Goal: Task Accomplishment & Management: Manage account settings

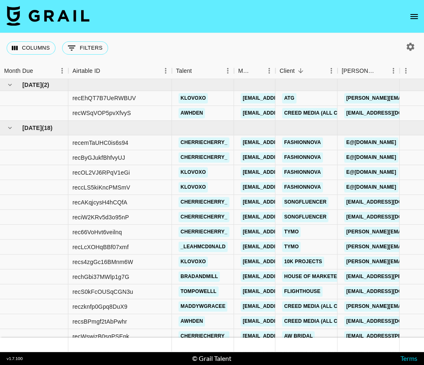
scroll to position [129, 0]
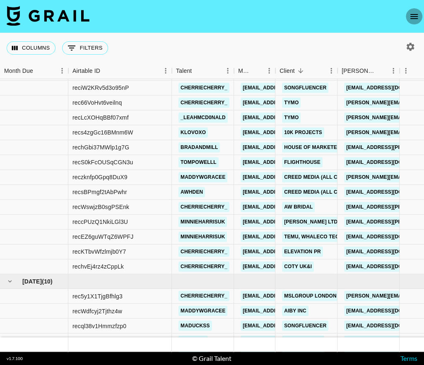
click at [414, 20] on icon "open drawer" at bounding box center [414, 17] width 10 height 10
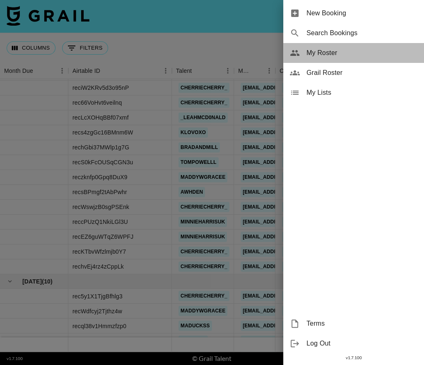
click at [332, 54] on span "My Roster" at bounding box center [361, 53] width 111 height 10
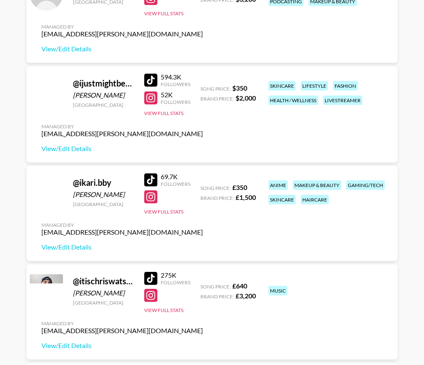
scroll to position [1047, 0]
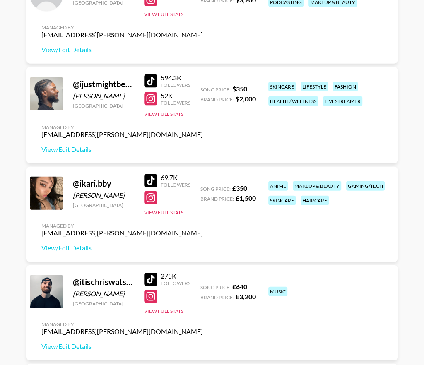
click at [156, 203] on div at bounding box center [150, 197] width 13 height 13
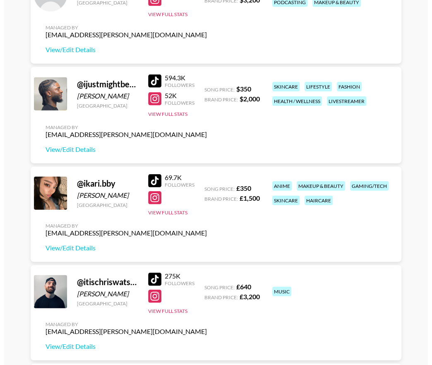
scroll to position [1059, 0]
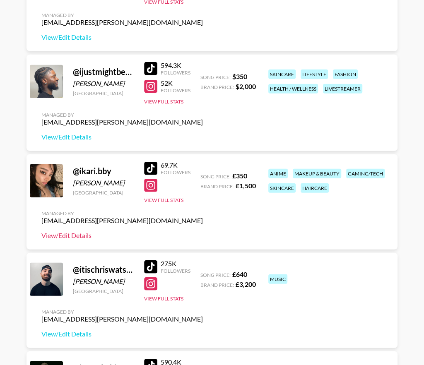
click at [79, 238] on link "View/Edit Details" at bounding box center [121, 235] width 161 height 8
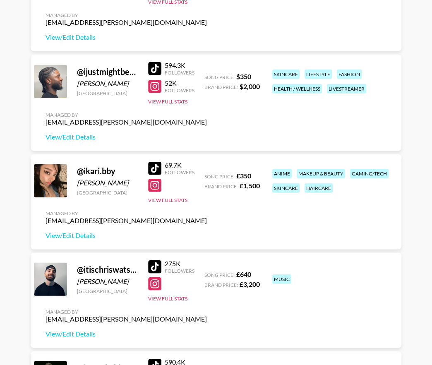
click at [84, 241] on div "Managed By [PERSON_NAME][EMAIL_ADDRESS][PERSON_NAME][DOMAIN_NAME] View/Edit Det…" at bounding box center [126, 225] width 175 height 43
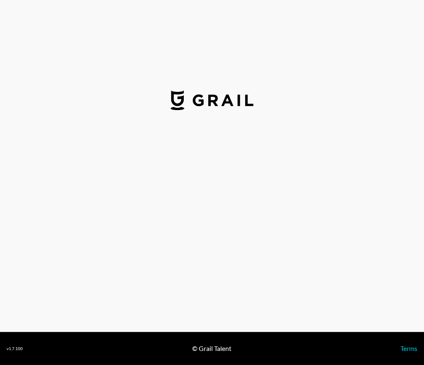
select select "GBP"
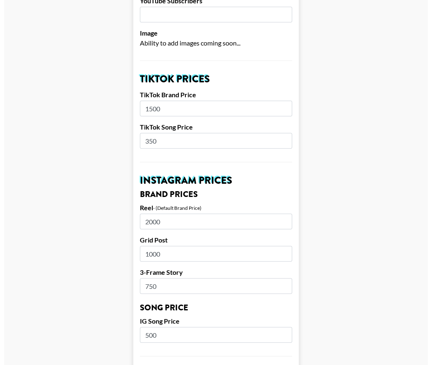
scroll to position [250, 0]
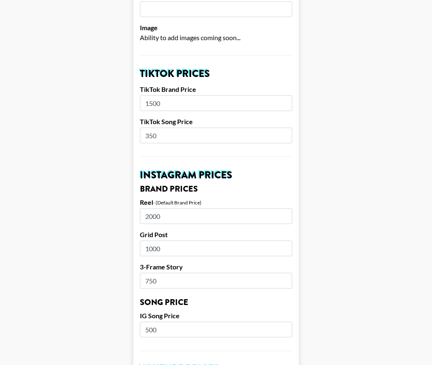
click at [165, 208] on input "2000" at bounding box center [216, 216] width 152 height 16
type input "2"
type input "5000"
click at [166, 241] on input "1000" at bounding box center [216, 249] width 152 height 16
type input "1"
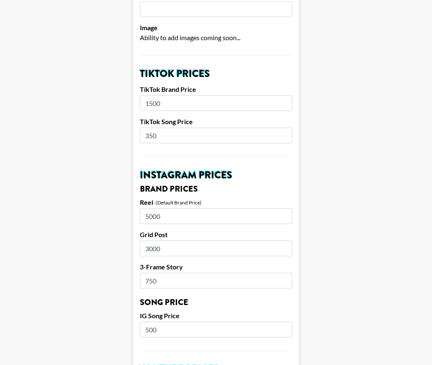
type input "3000"
click at [171, 273] on input "750" at bounding box center [216, 281] width 152 height 16
type input "7"
type input "2000"
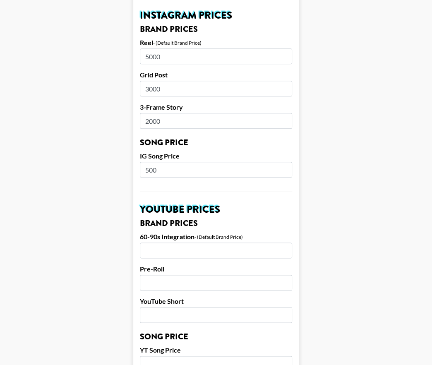
scroll to position [411, 0]
click at [159, 161] on input "500" at bounding box center [216, 169] width 152 height 16
type input "5"
type input "1000"
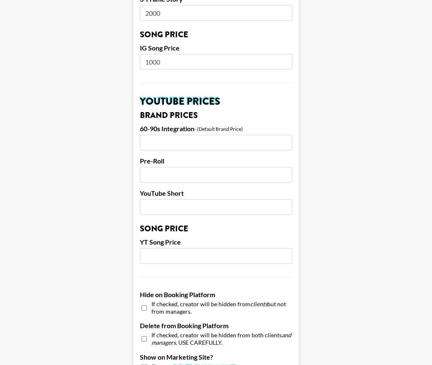
scroll to position [756, 0]
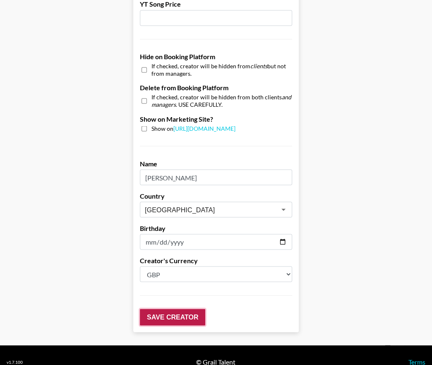
click at [166, 309] on input "Save Creator" at bounding box center [172, 317] width 65 height 17
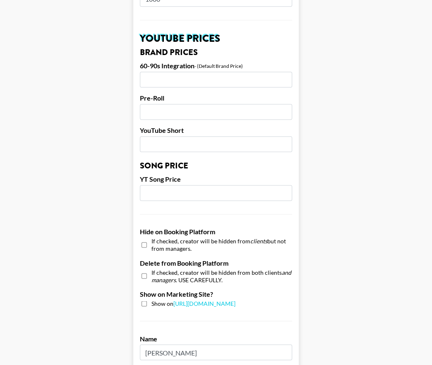
scroll to position [317, 0]
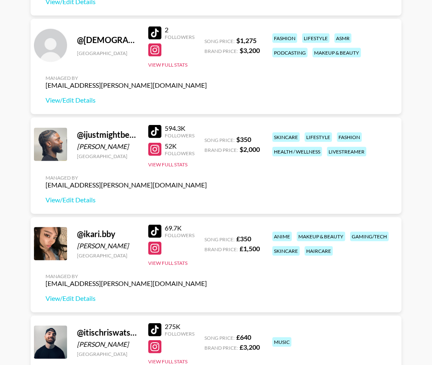
scroll to position [998, 0]
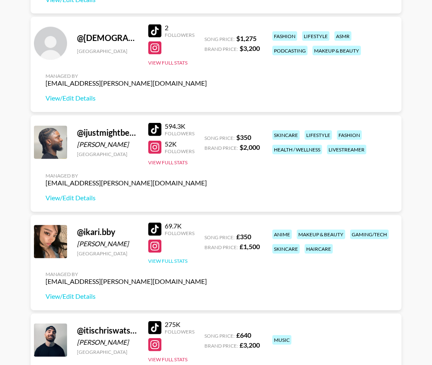
click at [175, 259] on button "View Full Stats" at bounding box center [167, 261] width 39 height 6
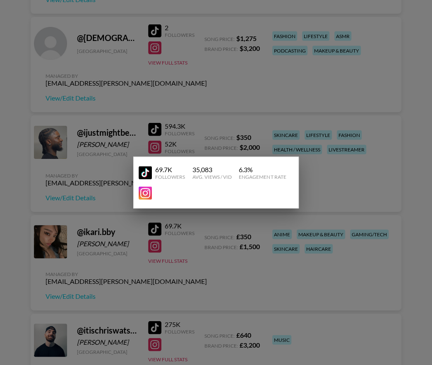
click at [147, 174] on img at bounding box center [145, 172] width 13 height 13
